Goal: Task Accomplishment & Management: Manage account settings

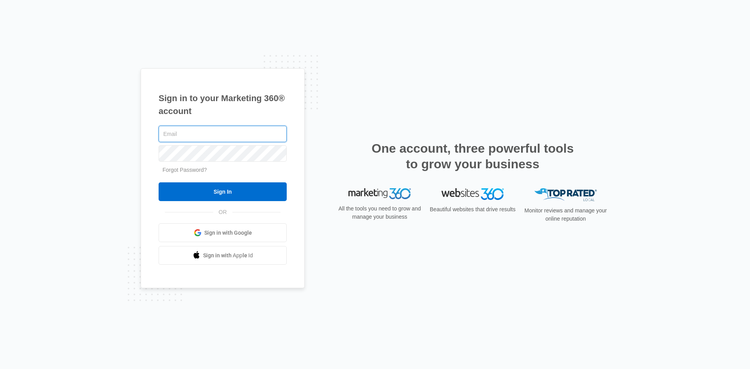
click at [210, 135] on input "text" at bounding box center [223, 134] width 128 height 16
type input "[EMAIL_ADDRESS][DOMAIN_NAME]"
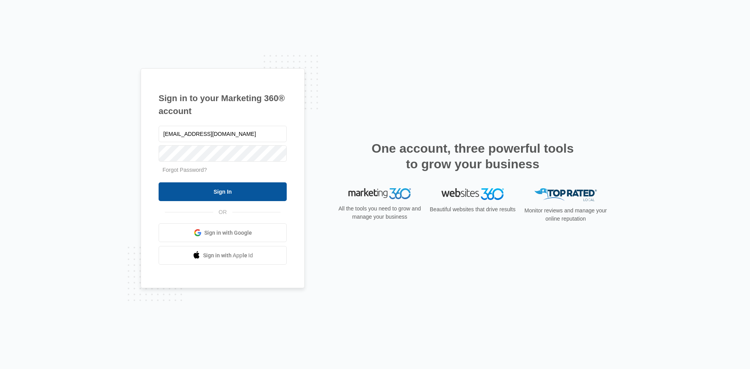
click at [212, 190] on input "Sign In" at bounding box center [223, 191] width 128 height 19
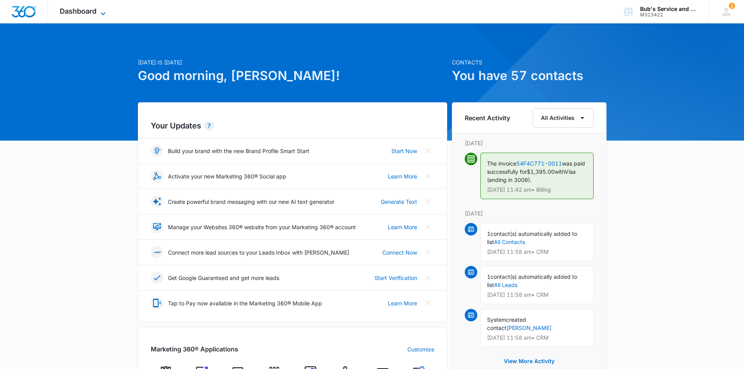
click at [87, 11] on span "Dashboard" at bounding box center [78, 11] width 37 height 8
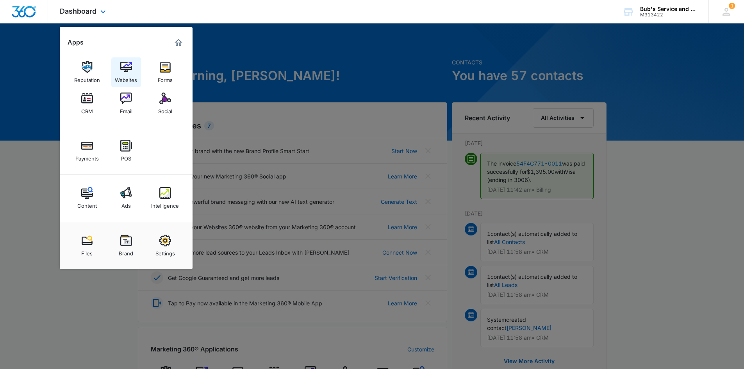
click at [127, 69] on img at bounding box center [126, 67] width 12 height 12
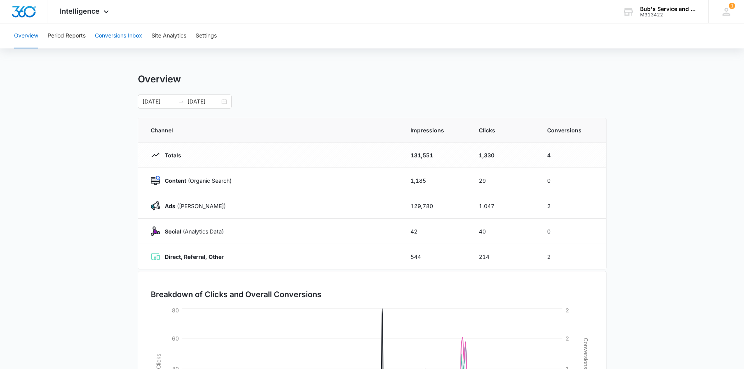
click at [117, 38] on button "Conversions Inbox" at bounding box center [118, 35] width 47 height 25
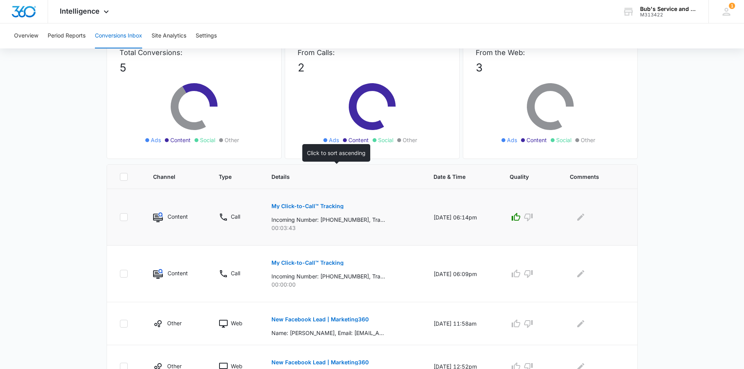
scroll to position [78, 0]
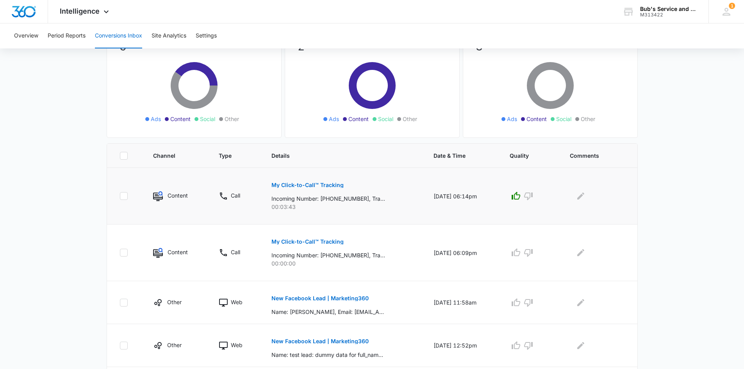
click at [299, 185] on p "My Click-to-Call™ Tracking" at bounding box center [307, 184] width 72 height 5
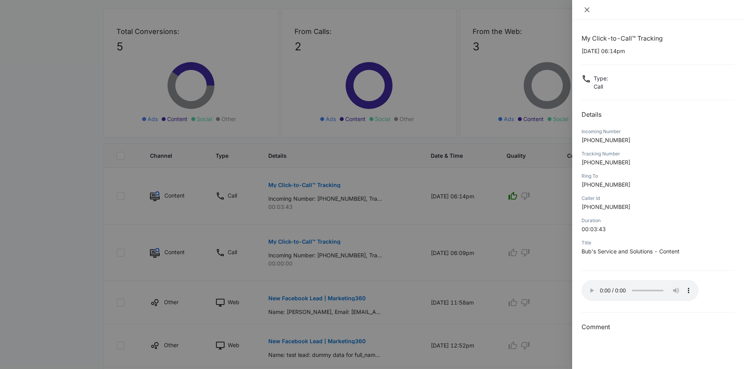
click at [585, 10] on icon "close" at bounding box center [587, 10] width 6 height 6
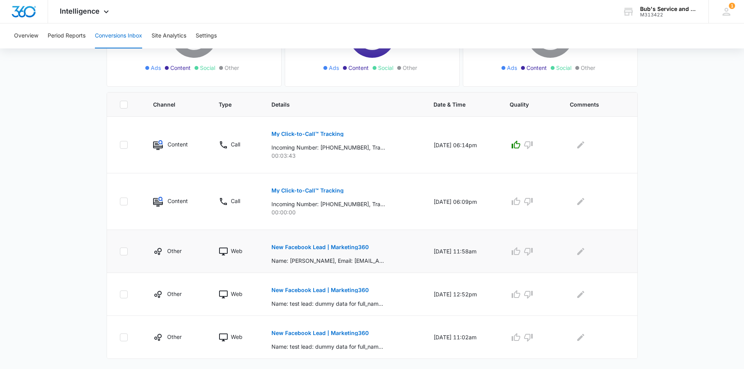
scroll to position [137, 0]
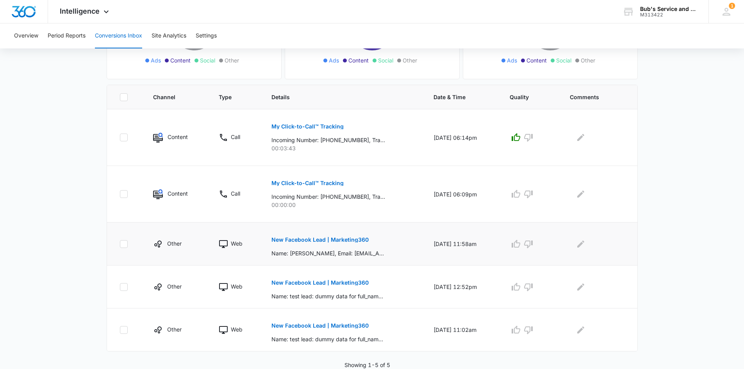
click at [318, 239] on p "New Facebook Lead | Marketing360" at bounding box center [319, 239] width 97 height 5
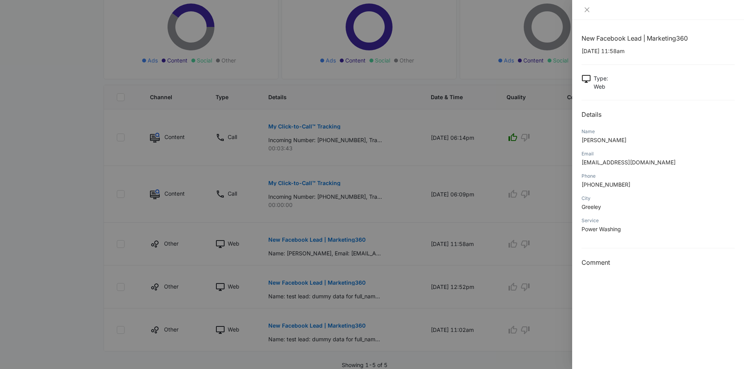
click at [551, 178] on div at bounding box center [372, 184] width 744 height 369
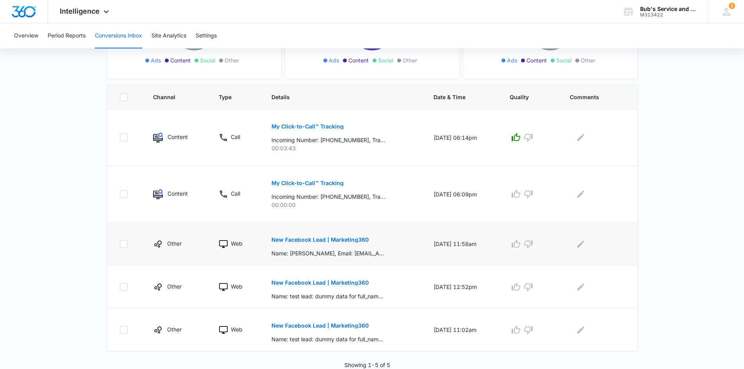
click at [348, 241] on p "New Facebook Lead | Marketing360" at bounding box center [319, 239] width 97 height 5
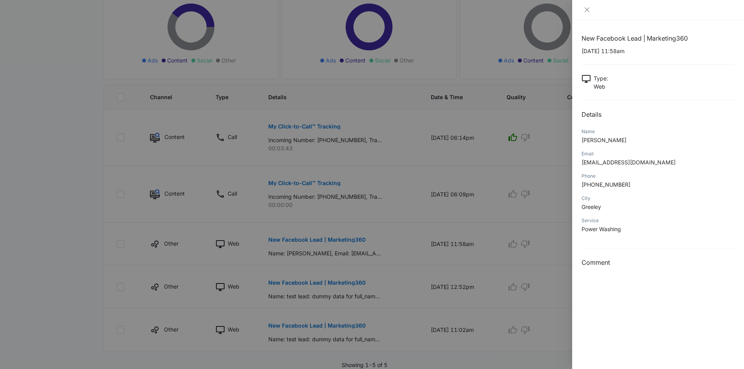
click at [354, 93] on div at bounding box center [372, 184] width 744 height 369
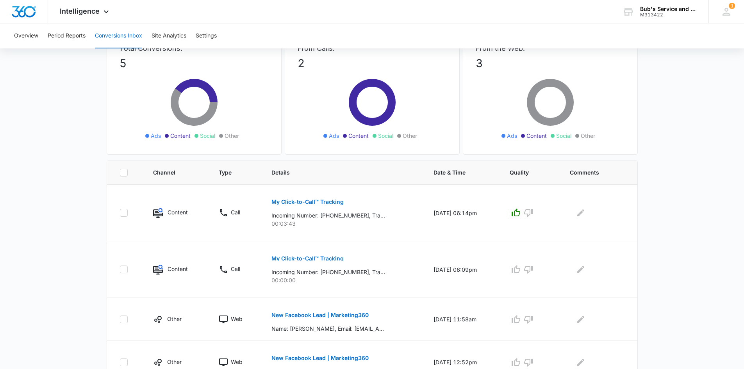
scroll to position [0, 0]
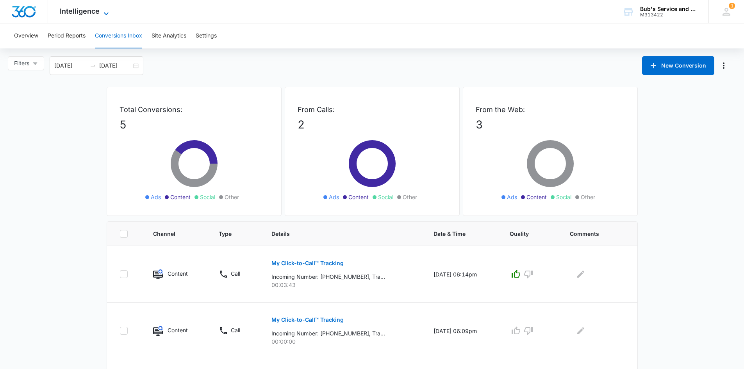
click at [93, 11] on span "Intelligence" at bounding box center [80, 11] width 40 height 8
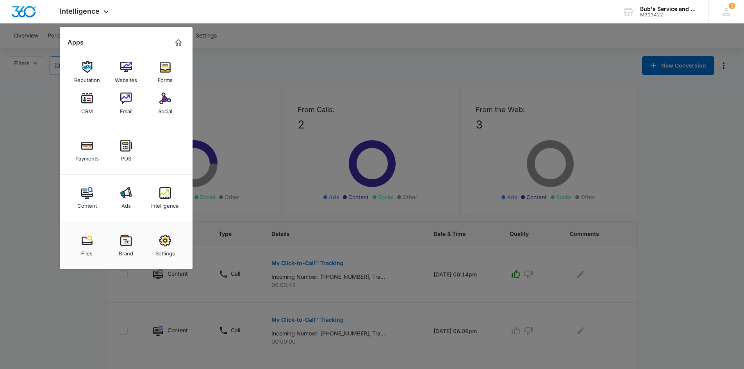
click at [86, 64] on img at bounding box center [87, 67] width 12 height 12
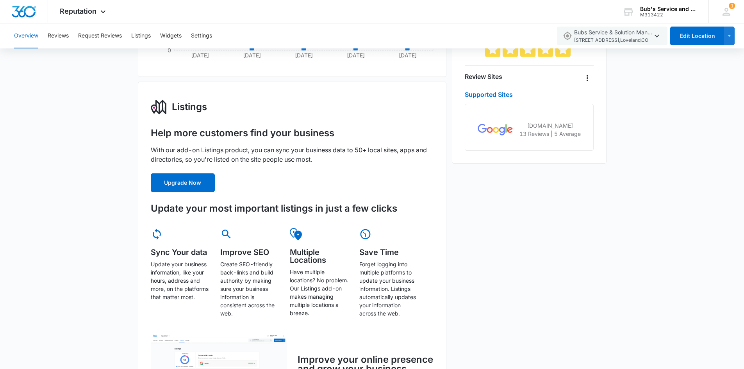
scroll to position [219, 0]
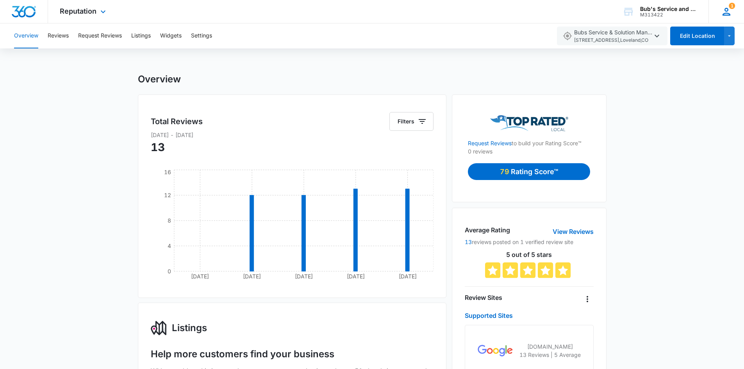
click at [728, 12] on icon at bounding box center [726, 12] width 12 height 12
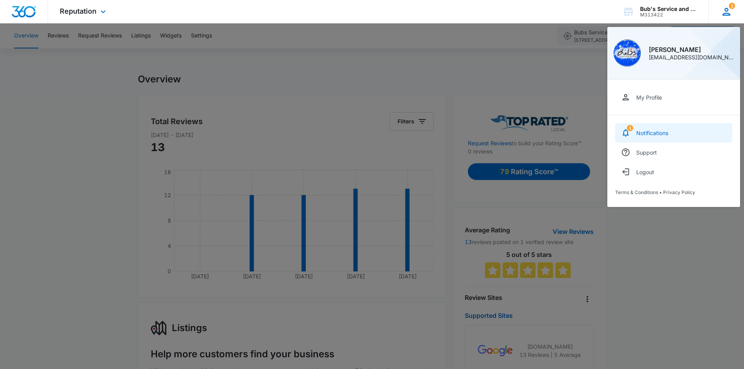
click at [654, 137] on link "1 Notifications" at bounding box center [673, 133] width 117 height 20
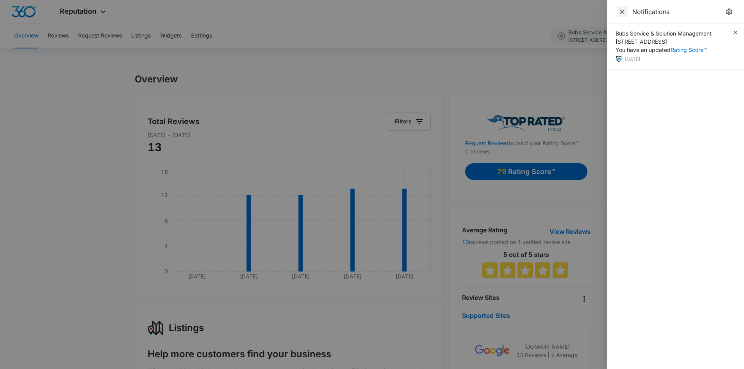
click at [619, 9] on icon "Close" at bounding box center [622, 12] width 8 height 8
